Goal: Task Accomplishment & Management: Manage account settings

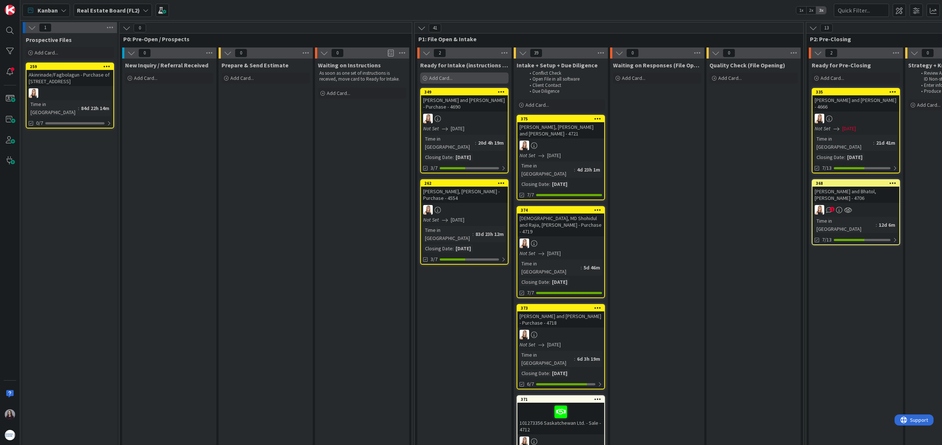
click at [449, 78] on span "Add Card..." at bounding box center [441, 78] width 24 height 7
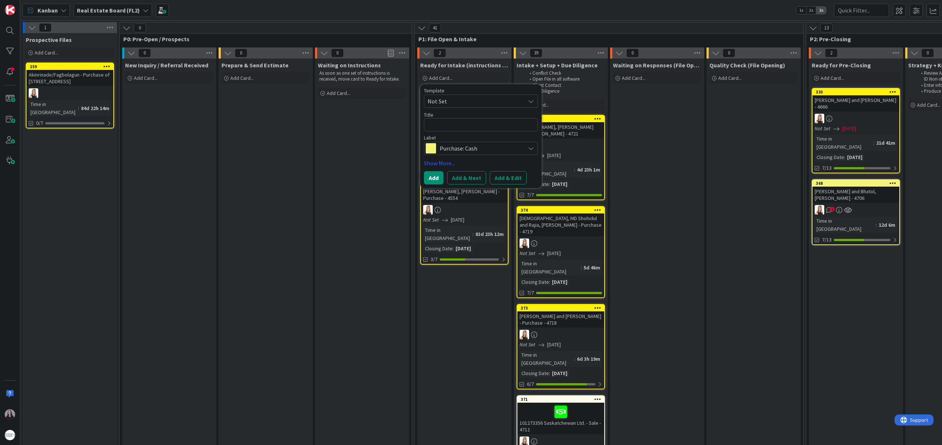
click at [485, 102] on span "Not Set" at bounding box center [473, 101] width 92 height 10
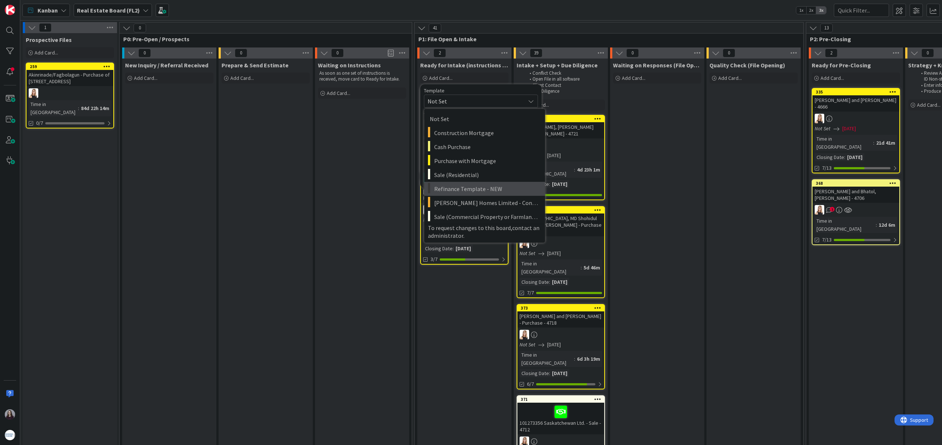
click at [489, 189] on span "Refinance Template - NEW" at bounding box center [486, 189] width 105 height 10
type textarea "x"
type textarea "Refinance Template - NEW"
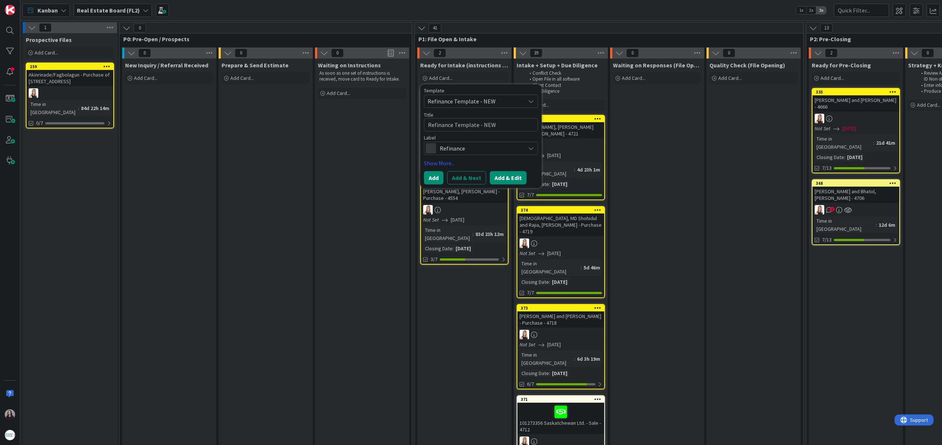
click at [509, 177] on button "Add & Edit" at bounding box center [508, 177] width 37 height 13
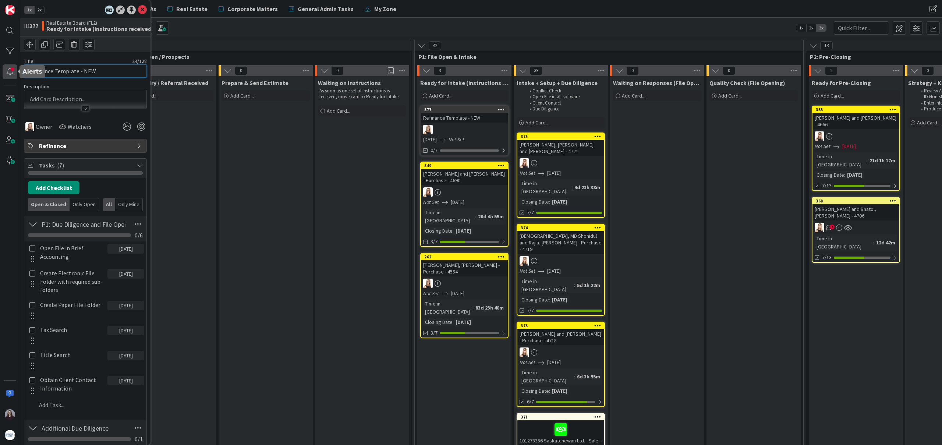
drag, startPoint x: 106, startPoint y: 71, endPoint x: 14, endPoint y: 71, distance: 92.3
click at [14, 71] on div "1x 2x ID 377 Real Estate Board (FL2) Ready for Intake (instructions received) T…" at bounding box center [10, 222] width 20 height 445
type input "Wyatt, Mason - Refinance - 4726"
click at [108, 97] on p at bounding box center [85, 99] width 115 height 8
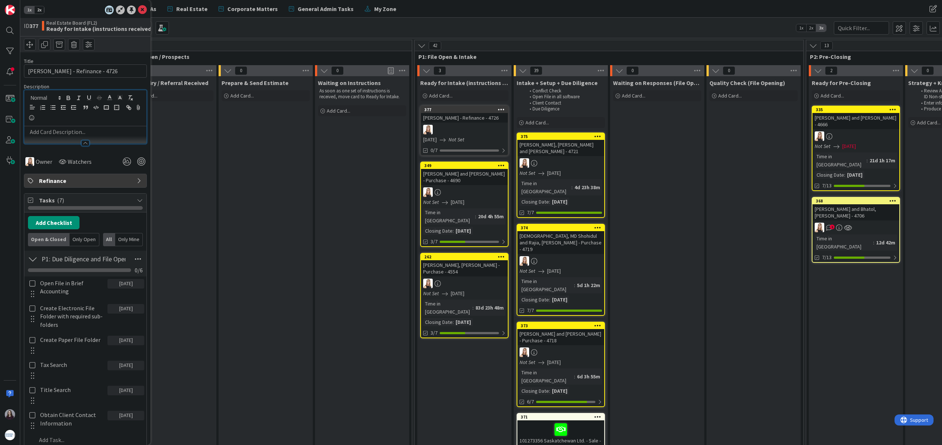
click at [76, 131] on p at bounding box center [85, 132] width 115 height 8
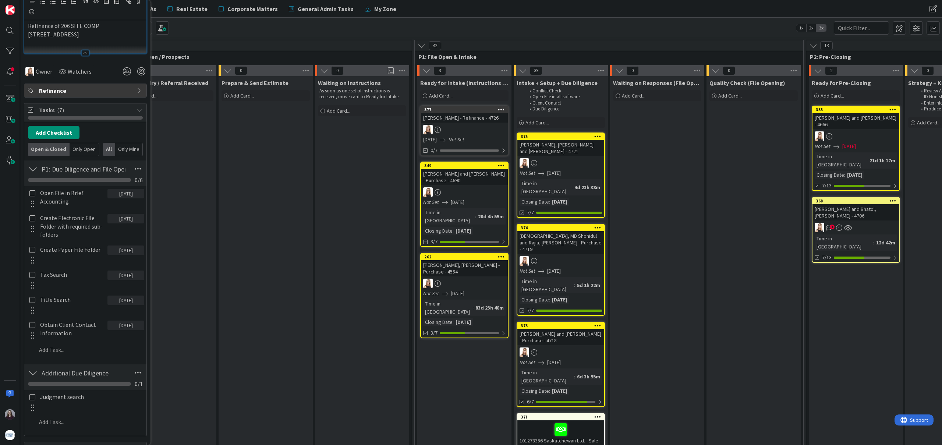
scroll to position [108, 0]
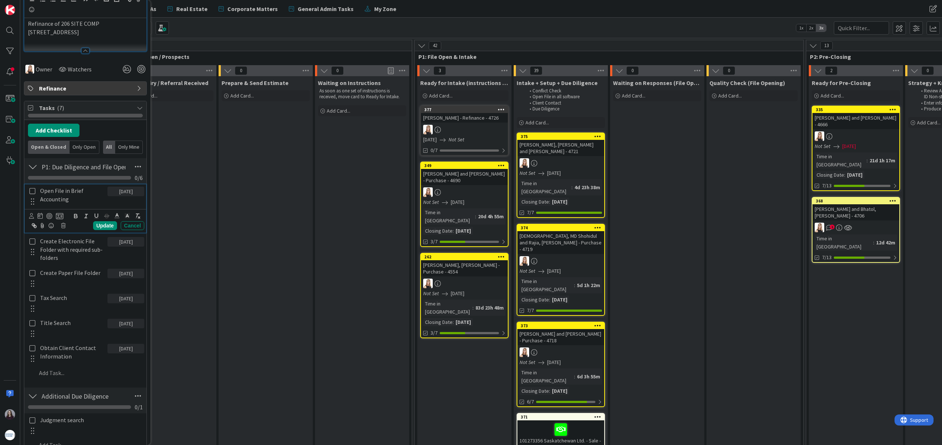
click at [33, 189] on icon at bounding box center [32, 191] width 6 height 7
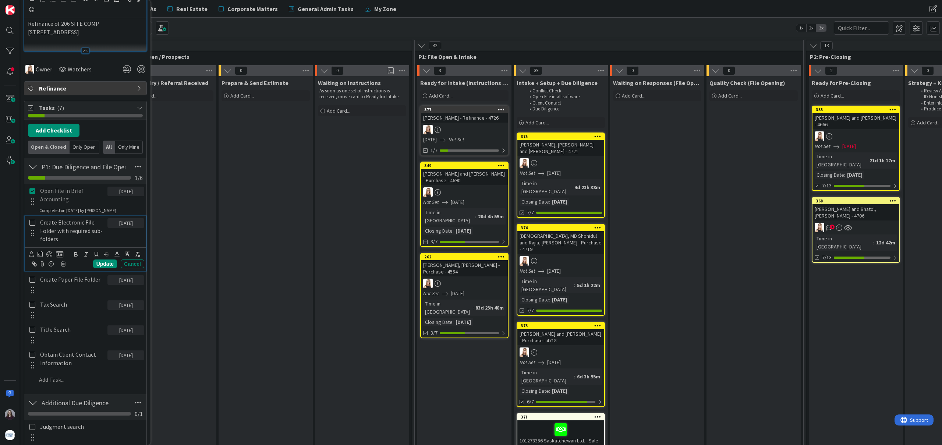
click at [35, 224] on icon at bounding box center [32, 222] width 6 height 7
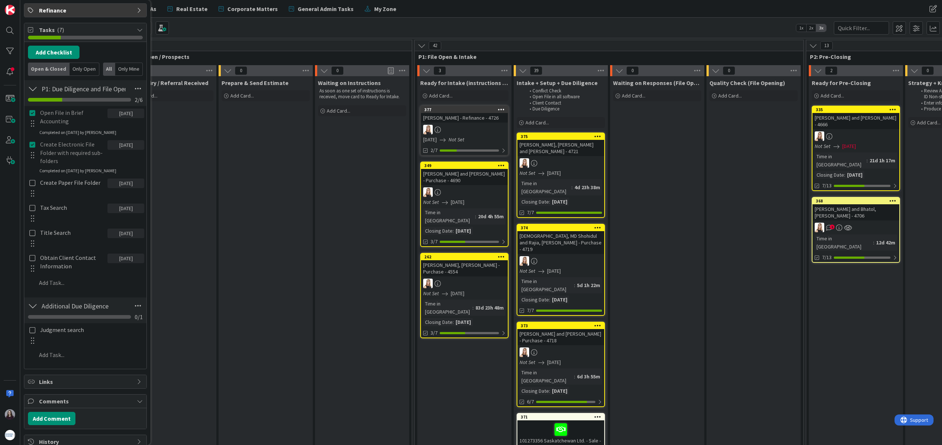
scroll to position [193, 0]
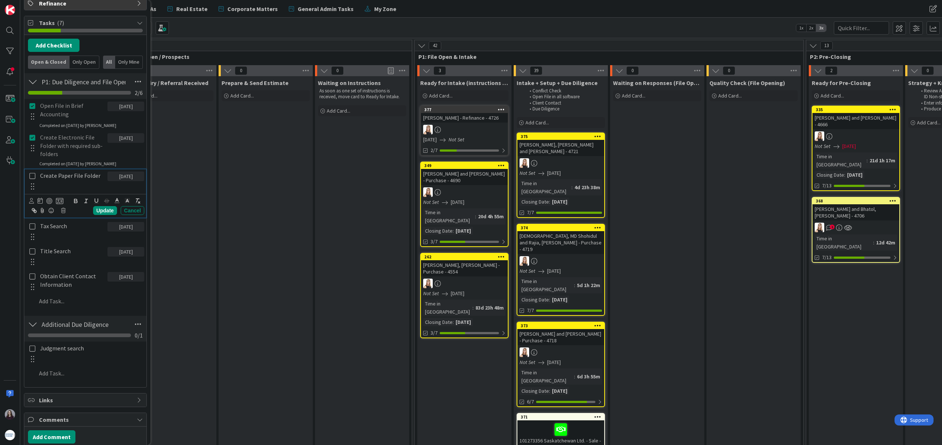
click at [33, 175] on icon at bounding box center [32, 176] width 6 height 7
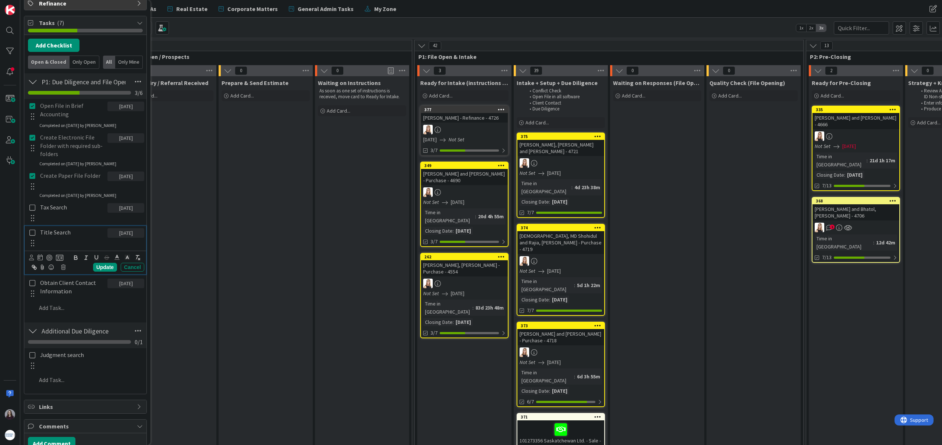
click at [31, 232] on icon at bounding box center [32, 232] width 6 height 7
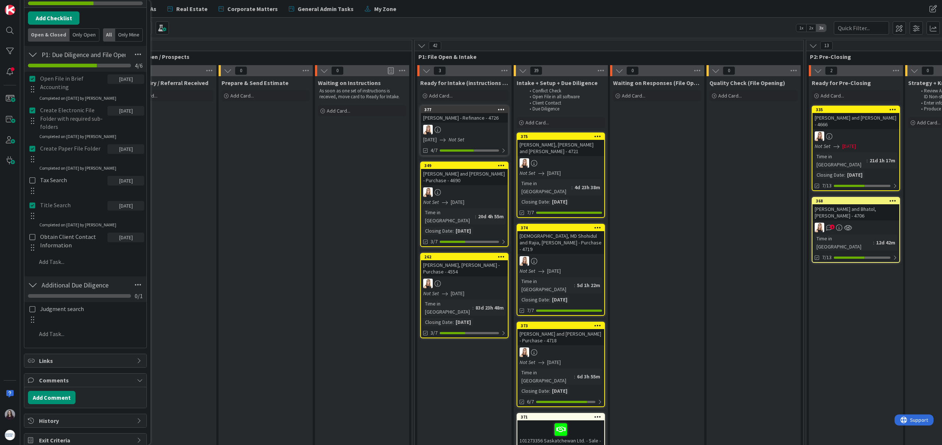
scroll to position [229, 0]
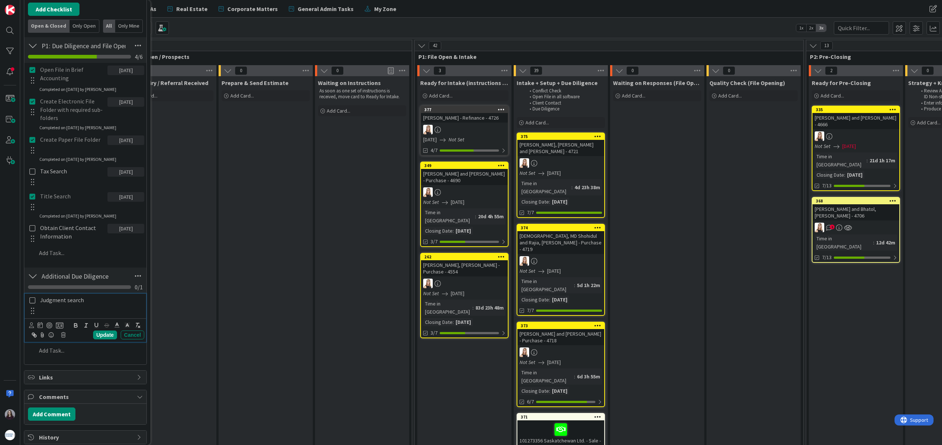
click at [32, 301] on icon at bounding box center [32, 300] width 6 height 7
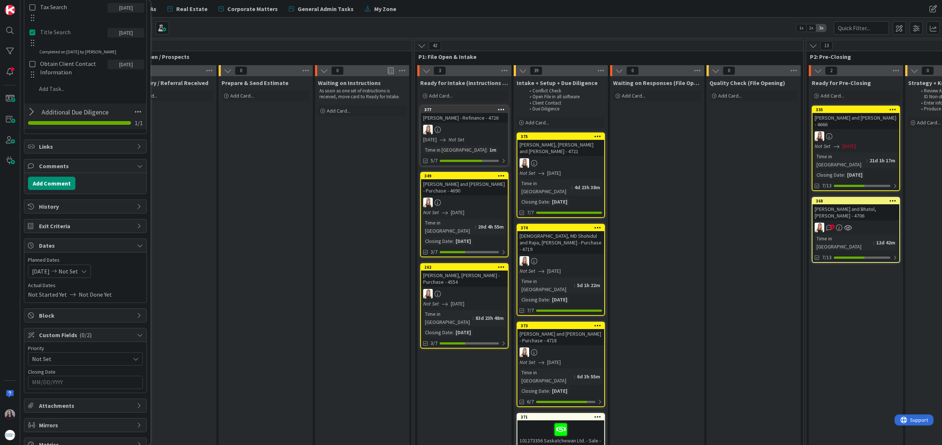
scroll to position [406, 0]
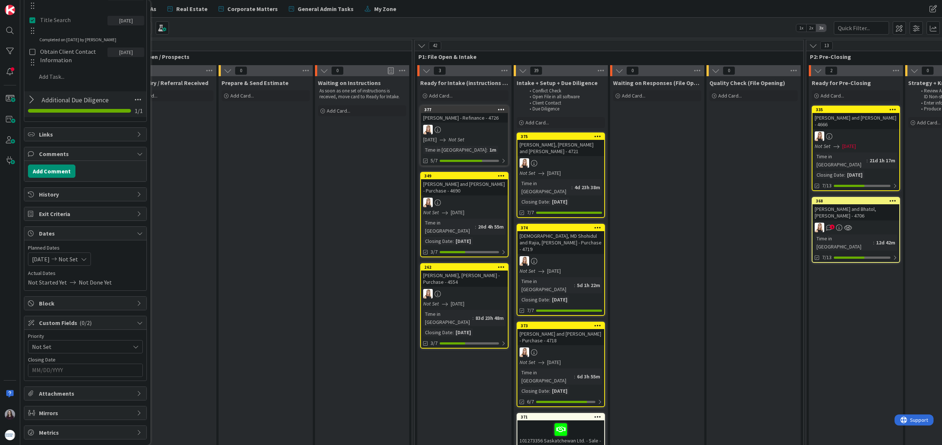
click at [91, 262] on div "09/02/2025 Not Set" at bounding box center [59, 258] width 63 height 13
click at [131, 307] on td "6" at bounding box center [129, 309] width 14 height 14
click at [117, 307] on td "5" at bounding box center [115, 309] width 14 height 14
type input "[DATE]"
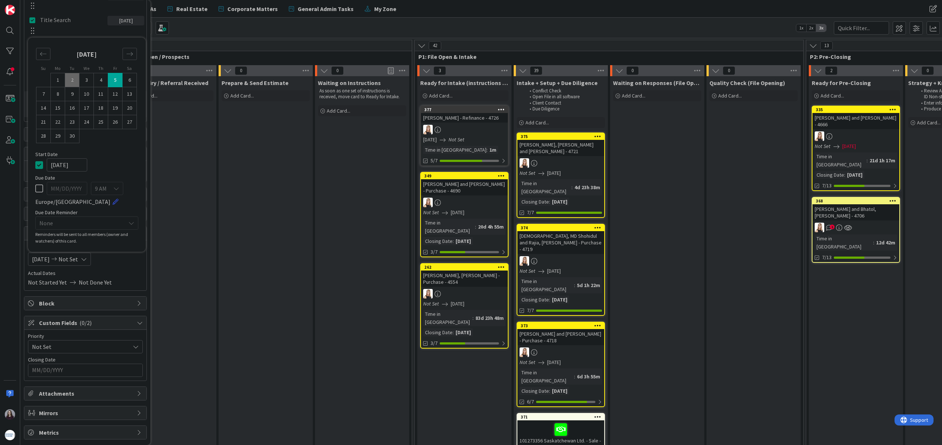
drag, startPoint x: 41, startPoint y: 186, endPoint x: 35, endPoint y: 167, distance: 20.1
click at [41, 186] on icon at bounding box center [39, 188] width 8 height 9
type input "09/06/2025"
click at [38, 165] on icon at bounding box center [39, 164] width 8 height 9
click at [38, 184] on icon at bounding box center [39, 188] width 8 height 9
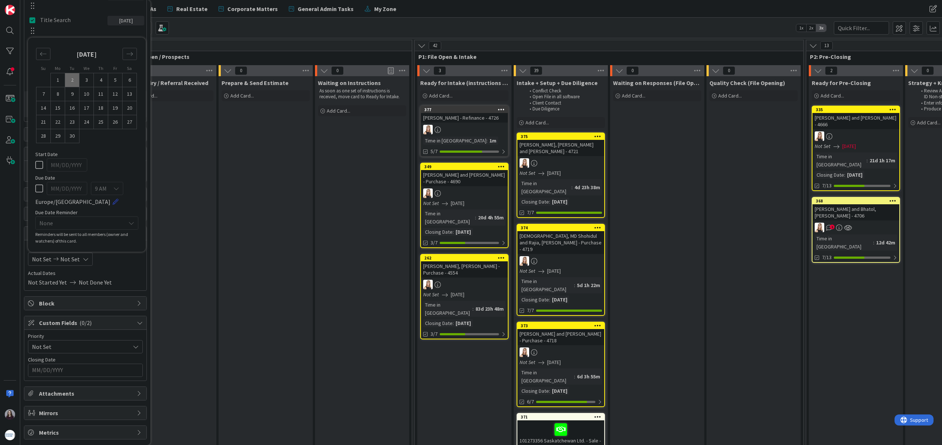
click at [113, 201] on link at bounding box center [116, 202] width 6 height 6
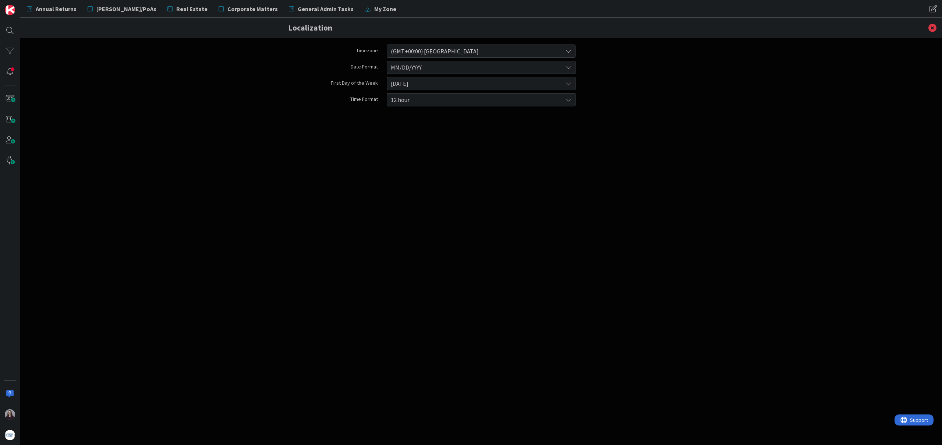
click at [566, 51] on icon at bounding box center [568, 51] width 6 height 6
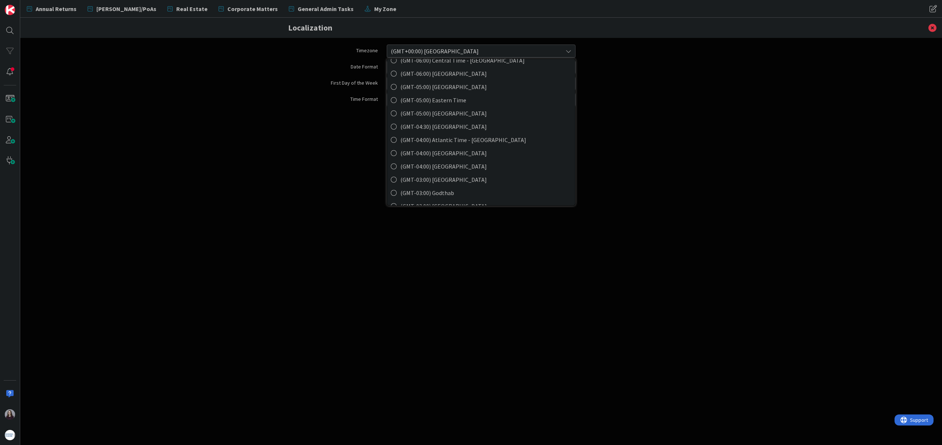
scroll to position [210, 0]
click at [198, 127] on div "Timezone (GMT+00:00) London (GMT-11:00) Pago Pago (GMT-10:00) Hawaii Time (GMT-…" at bounding box center [480, 241] width 921 height 407
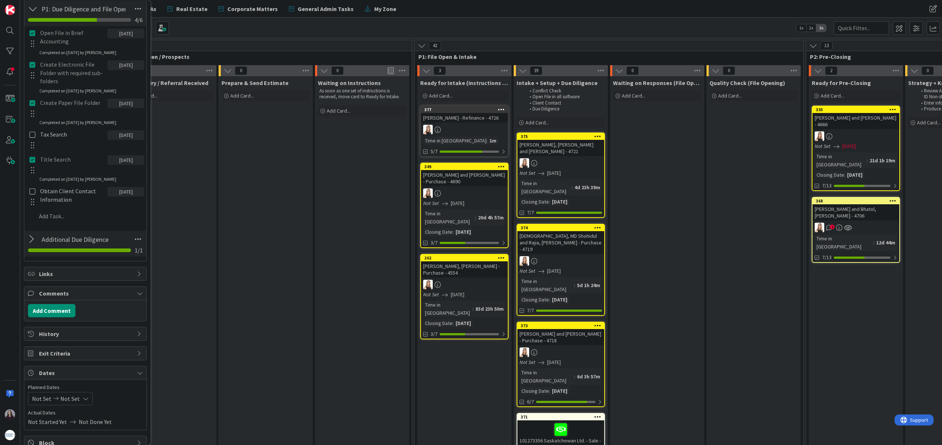
scroll to position [373, 0]
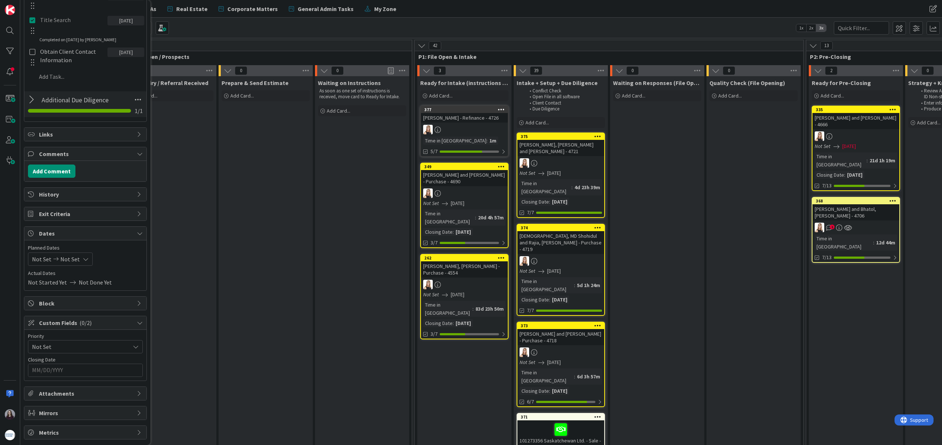
click at [84, 258] on icon at bounding box center [86, 259] width 6 height 6
click at [113, 309] on td "5" at bounding box center [115, 309] width 14 height 14
type input "[DATE]"
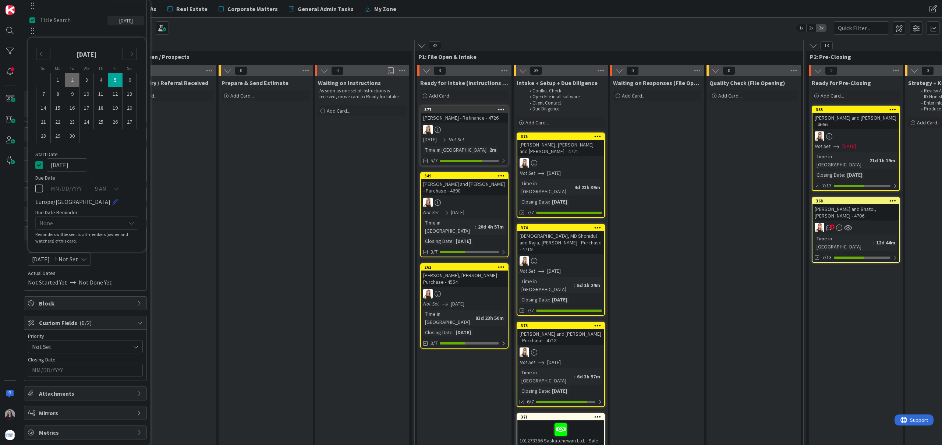
click at [42, 191] on icon at bounding box center [39, 188] width 8 height 9
type input "09/06/2025"
click at [40, 166] on icon at bounding box center [39, 164] width 8 height 9
click at [117, 83] on td "5" at bounding box center [115, 80] width 14 height 14
type input "[DATE]"
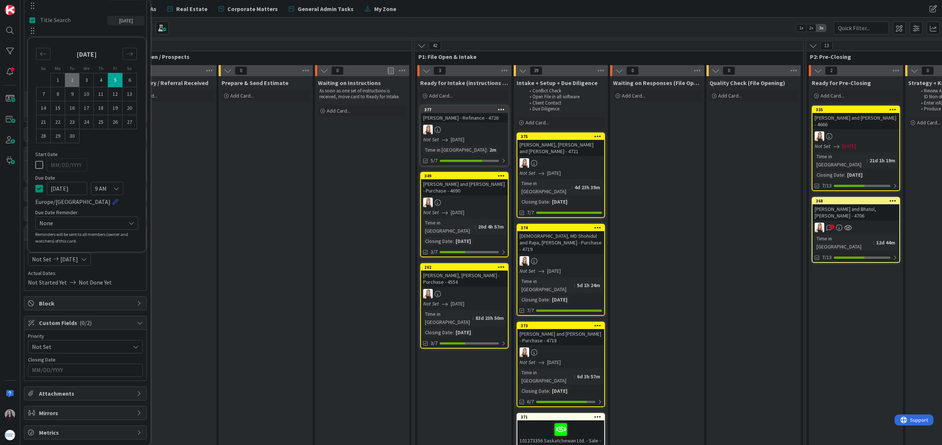
click at [115, 188] on icon at bounding box center [116, 188] width 6 height 6
click at [57, 245] on span "12 PM" at bounding box center [86, 247] width 67 height 11
click at [93, 284] on span "Not Done Yet" at bounding box center [95, 282] width 33 height 9
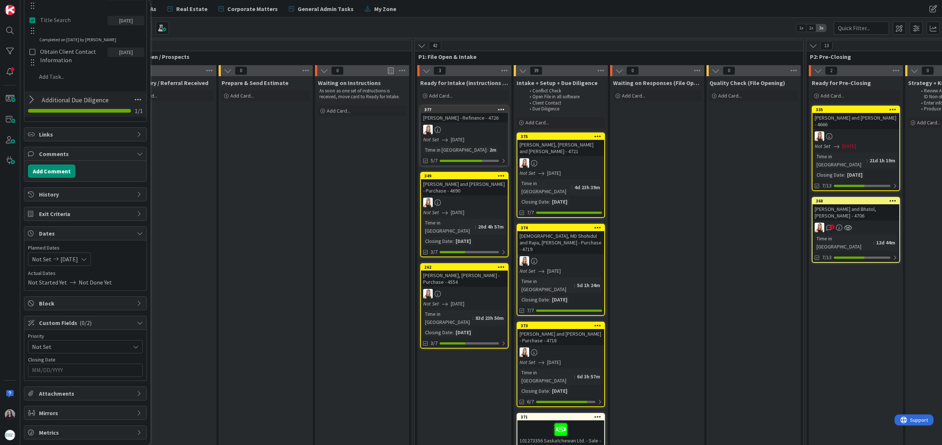
click at [78, 373] on input "MM/DD/YYYY" at bounding box center [85, 370] width 107 height 13
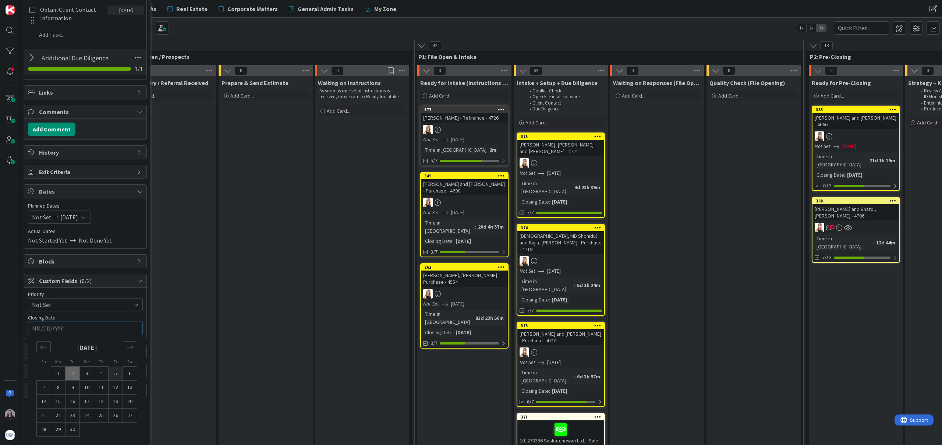
click at [115, 371] on td "5" at bounding box center [116, 373] width 14 height 14
type input "[DATE]"
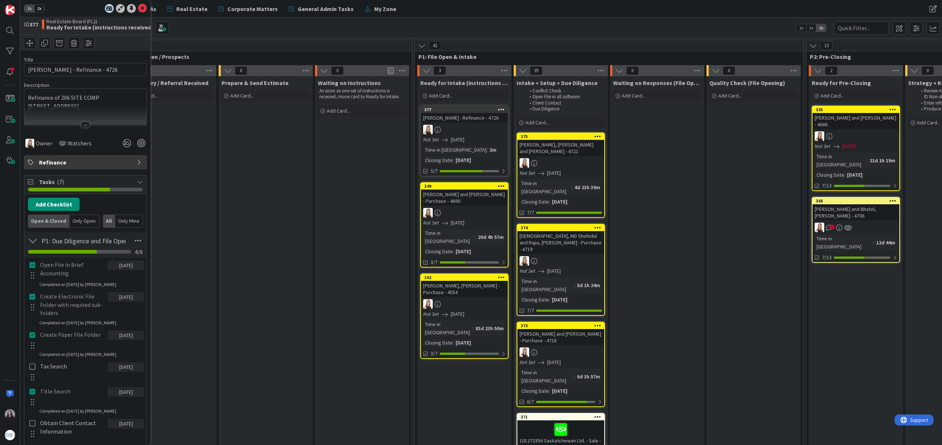
scroll to position [0, 0]
click at [139, 10] on icon at bounding box center [142, 10] width 9 height 9
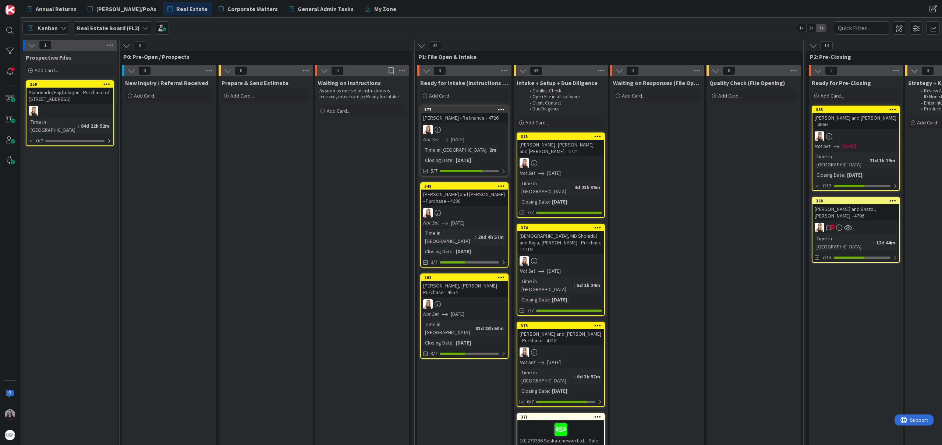
drag, startPoint x: 464, startPoint y: 107, endPoint x: 495, endPoint y: 119, distance: 33.5
click at [500, 121] on div "377 Wyatt, Mason - Refinance - 4726" at bounding box center [464, 114] width 87 height 16
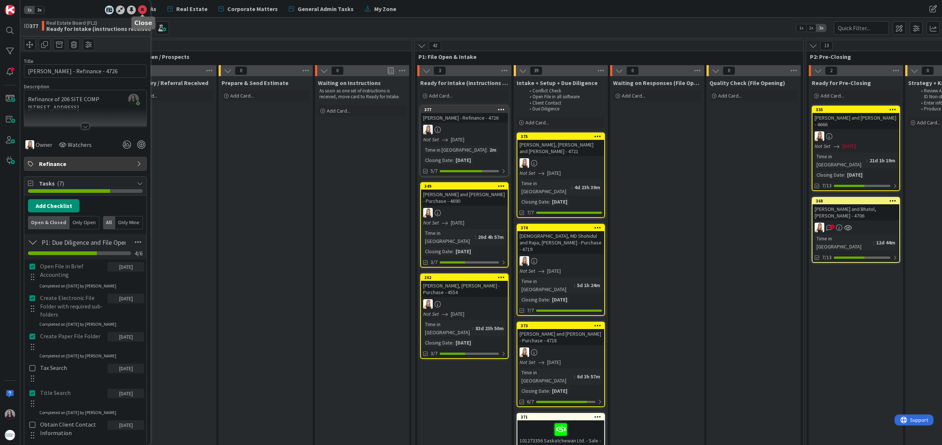
click at [141, 10] on icon at bounding box center [142, 10] width 9 height 9
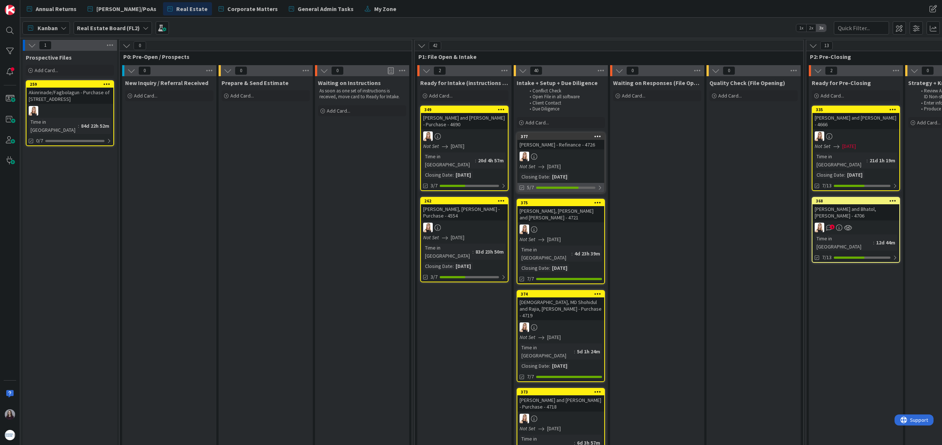
click at [598, 187] on div at bounding box center [599, 188] width 4 height 6
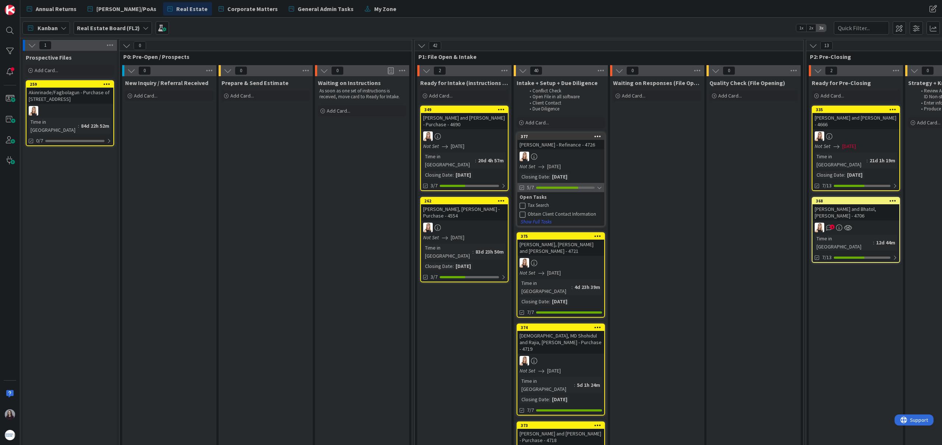
click at [598, 187] on div at bounding box center [599, 188] width 5 height 6
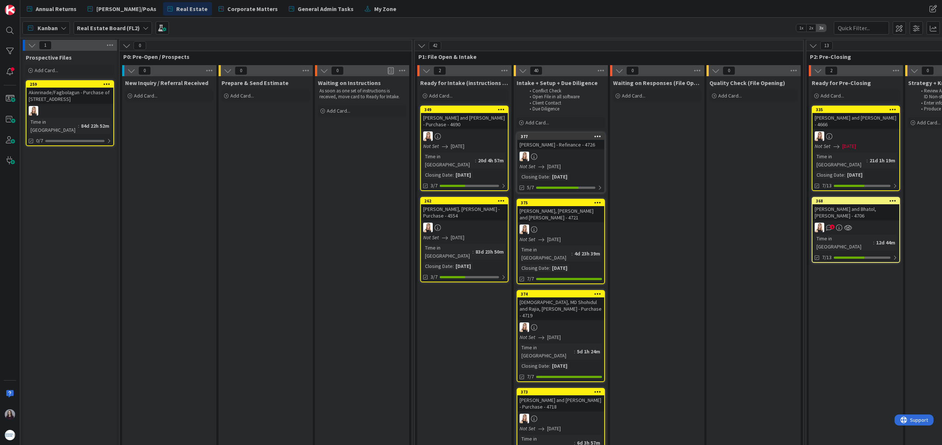
click at [458, 10] on div "Annual Returns Wills/PoAs Real Estate Corporate Matters General Admin Tasks My …" at bounding box center [340, 8] width 637 height 13
click at [459, 8] on div "Annual Returns Wills/PoAs Real Estate Corporate Matters General Admin Tasks My …" at bounding box center [340, 8] width 637 height 13
click at [58, 10] on span "Annual Returns" at bounding box center [56, 8] width 41 height 9
